Goal: Find contact information: Find contact information

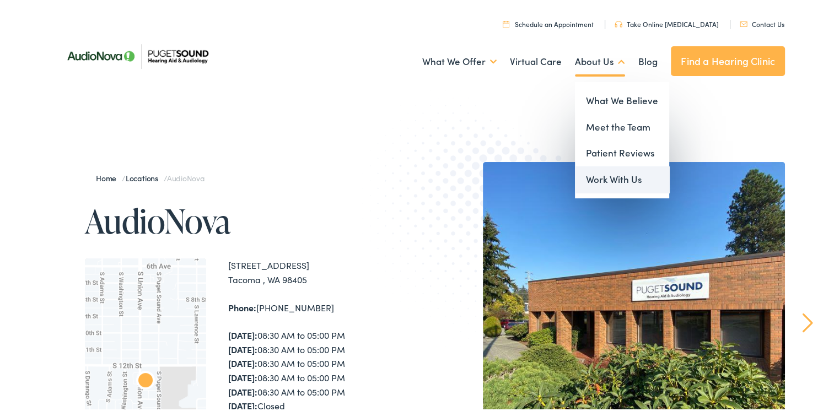
click at [610, 174] on link "Work With Us" at bounding box center [622, 177] width 94 height 26
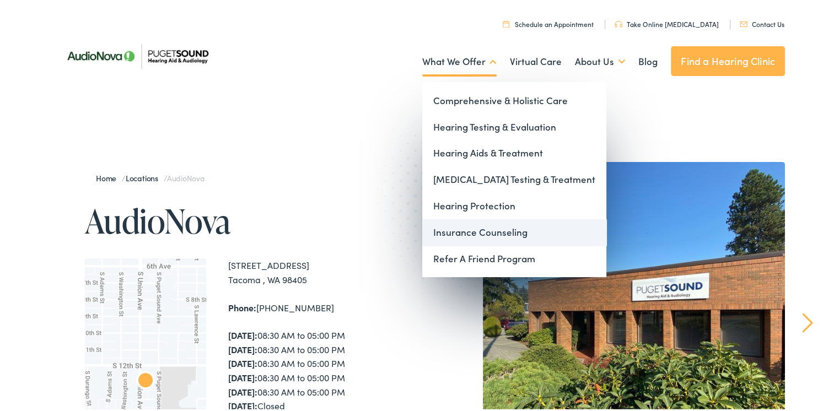
click at [501, 234] on link "Insurance Counseling" at bounding box center [514, 230] width 184 height 26
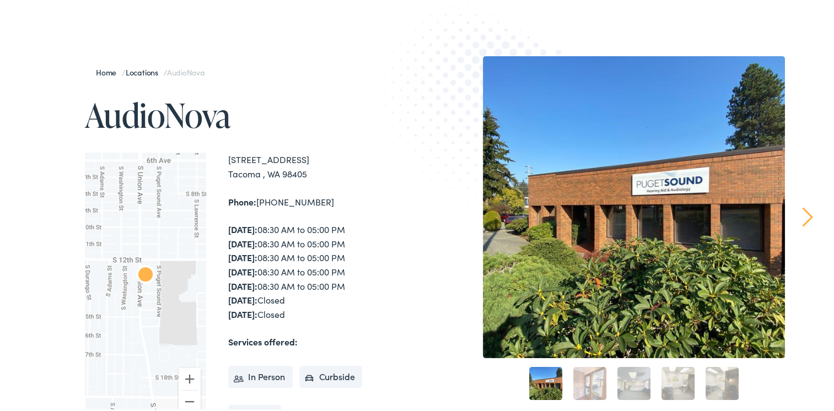
scroll to position [110, 0]
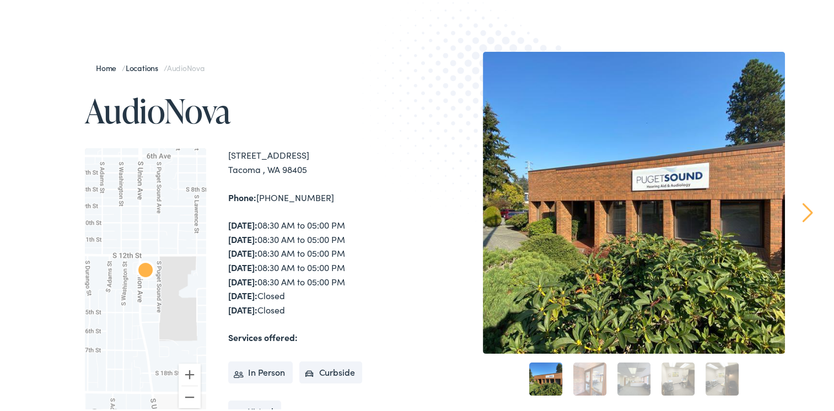
drag, startPoint x: 253, startPoint y: 170, endPoint x: 220, endPoint y: 158, distance: 35.2
click at [220, 158] on div "To navigate the map with touch gestures double-tap and hold your finger on the …" at bounding box center [253, 282] width 336 height 273
copy div "1311 South Union Ave #102 Tacoma"
click at [283, 212] on div "1311 South Union Ave #102 Tacoma , WA 98405 Phone: 253-759-3555 Monday: 08:30 A…" at bounding box center [324, 282] width 193 height 273
drag, startPoint x: 283, startPoint y: 212, endPoint x: 318, endPoint y: 202, distance: 37.3
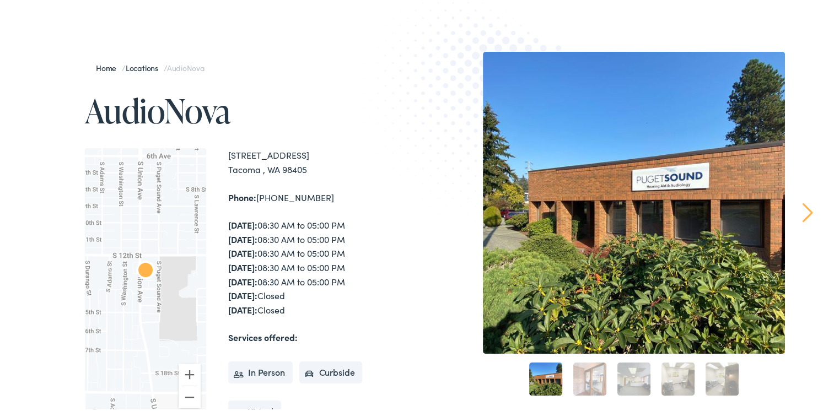
click at [320, 202] on div "Phone: 253-759-3555" at bounding box center [324, 195] width 193 height 14
drag, startPoint x: 307, startPoint y: 197, endPoint x: 257, endPoint y: 198, distance: 50.1
click at [257, 198] on div "Phone: 253-759-3555" at bounding box center [324, 195] width 193 height 14
click at [254, 196] on div "Phone: 253-759-3555" at bounding box center [324, 195] width 193 height 14
drag, startPoint x: 254, startPoint y: 196, endPoint x: 315, endPoint y: 196, distance: 61.2
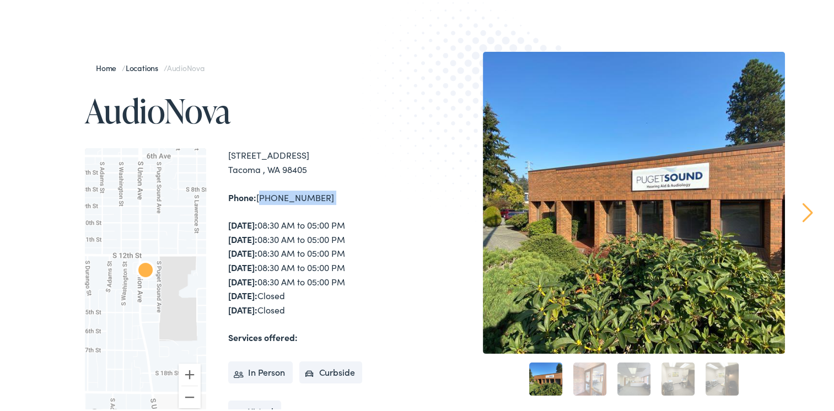
click at [315, 196] on div "Phone: 253-759-3555" at bounding box center [324, 195] width 193 height 14
copy div "253-759-3555"
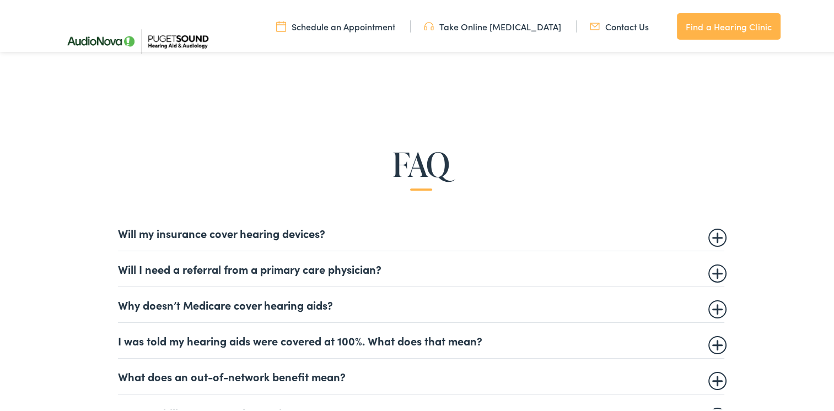
scroll to position [331, 0]
